Goal: Find specific page/section: Find specific page/section

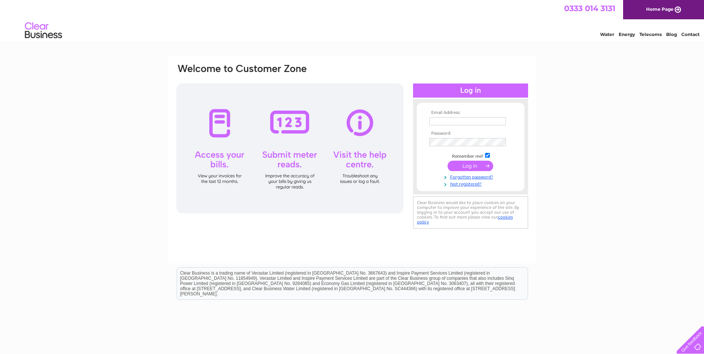
type input "wilma@peterheadmotors.co.uk"
click at [469, 165] on input "submit" at bounding box center [471, 166] width 46 height 10
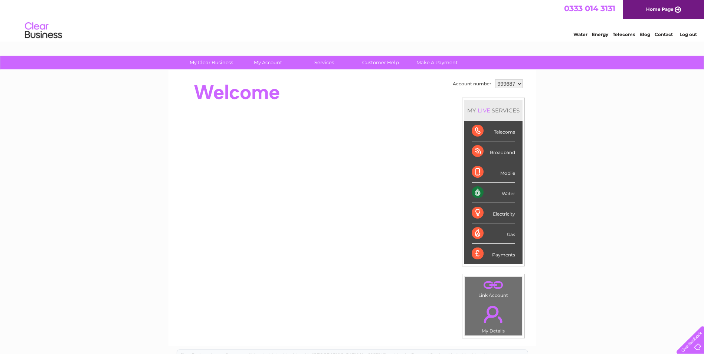
click at [494, 195] on div "Water" at bounding box center [493, 193] width 43 height 20
click at [507, 195] on div "Water" at bounding box center [493, 193] width 43 height 20
click at [467, 193] on li "Water" at bounding box center [493, 193] width 58 height 20
click at [474, 194] on div "Water" at bounding box center [493, 193] width 43 height 20
click at [509, 196] on div "Water" at bounding box center [493, 193] width 43 height 20
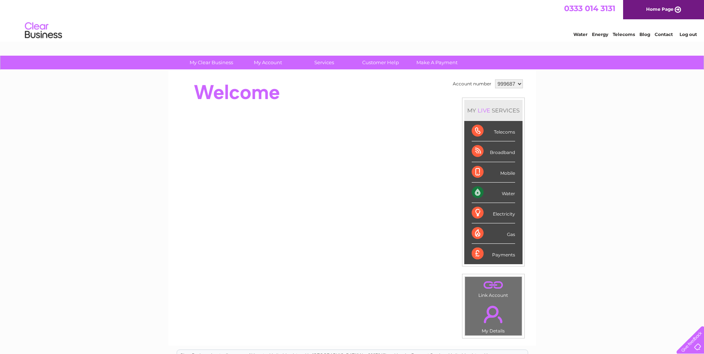
click at [509, 196] on div "Water" at bounding box center [493, 193] width 43 height 20
click at [475, 193] on div "Water" at bounding box center [493, 193] width 43 height 20
